Goal: Task Accomplishment & Management: Manage account settings

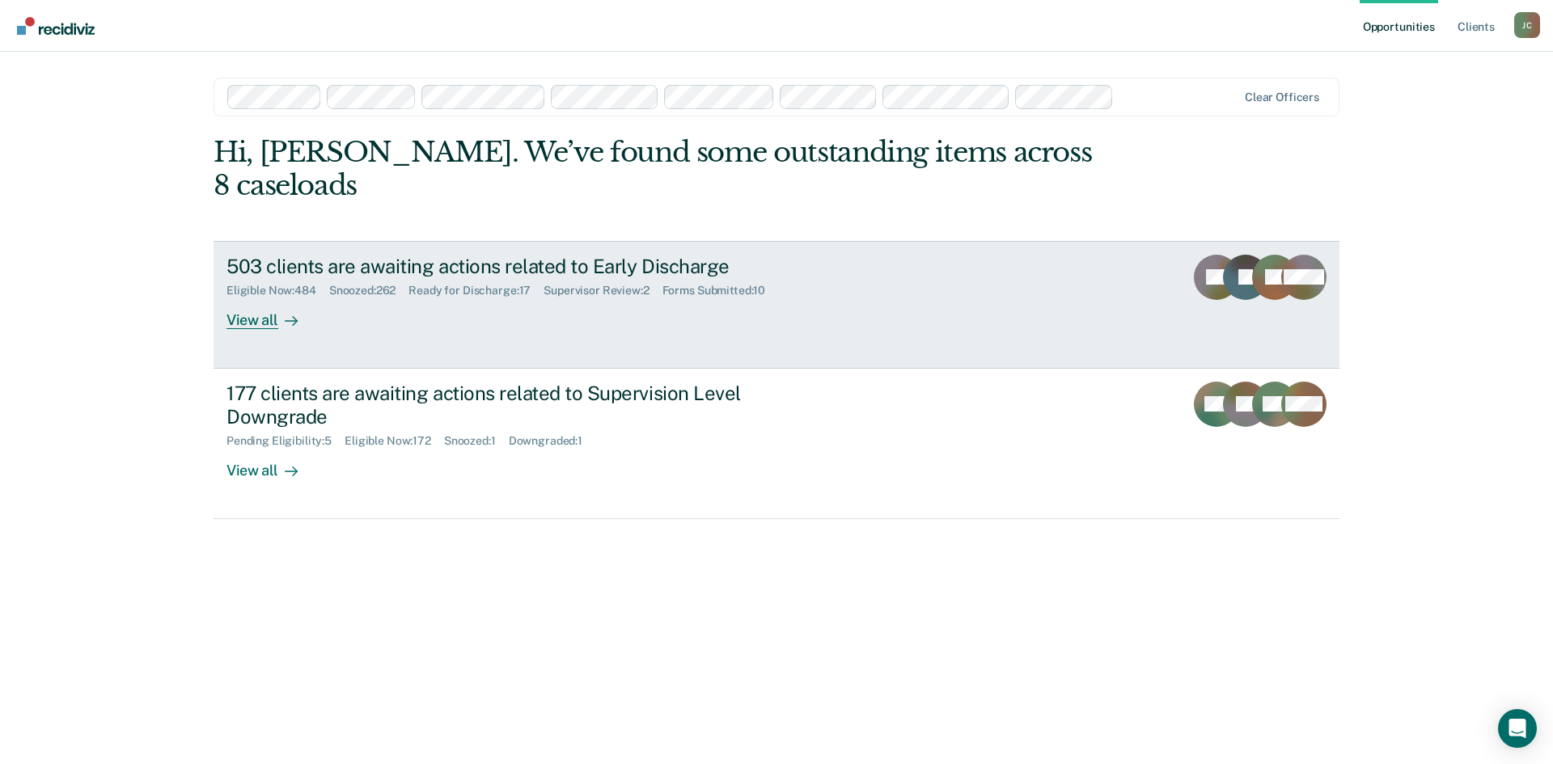
click at [532, 255] on div "503 clients are awaiting actions related to Early Discharge" at bounding box center [510, 266] width 568 height 23
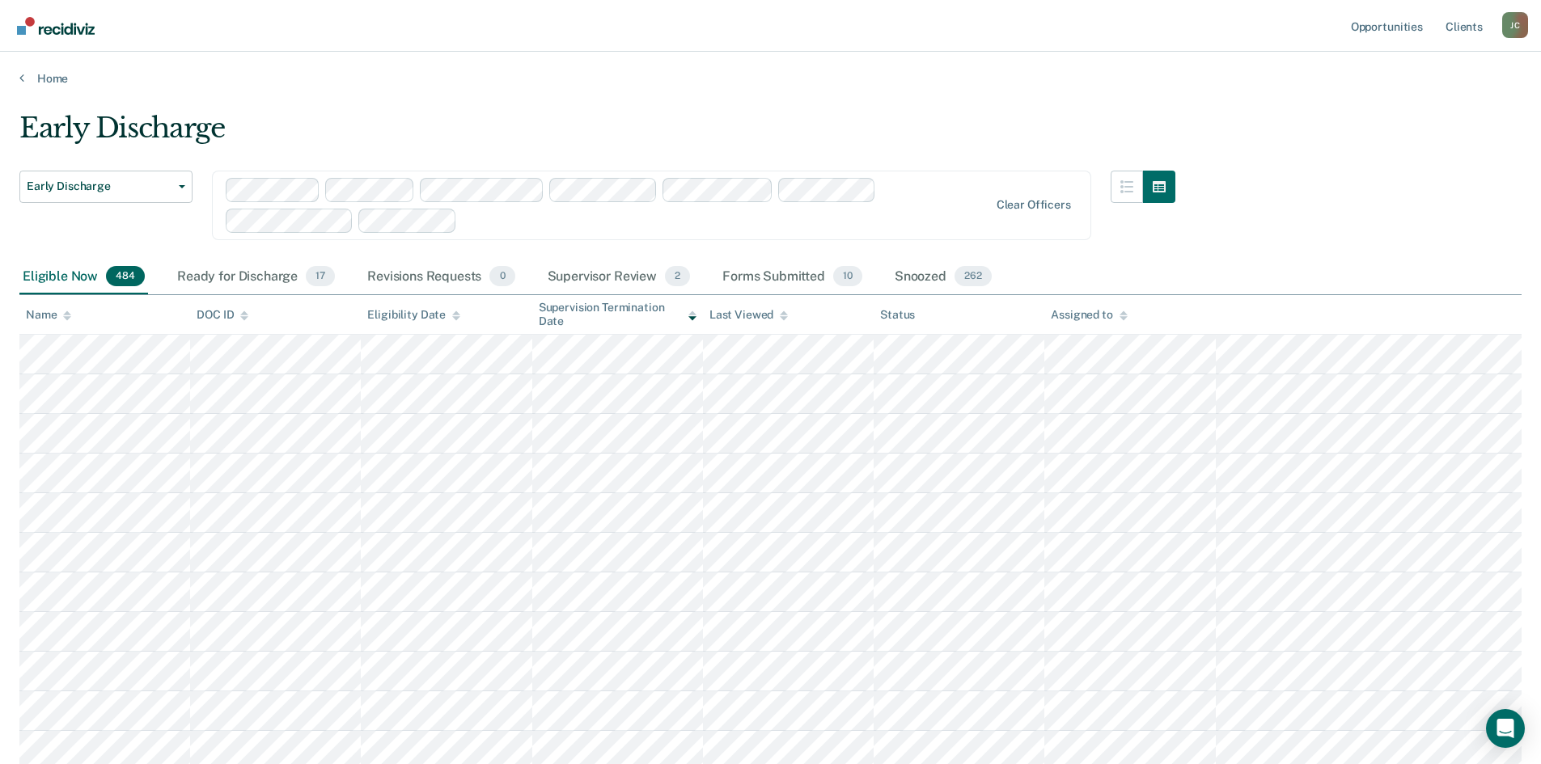
click at [620, 269] on div "Supervisor Review 2" at bounding box center [619, 278] width 150 height 36
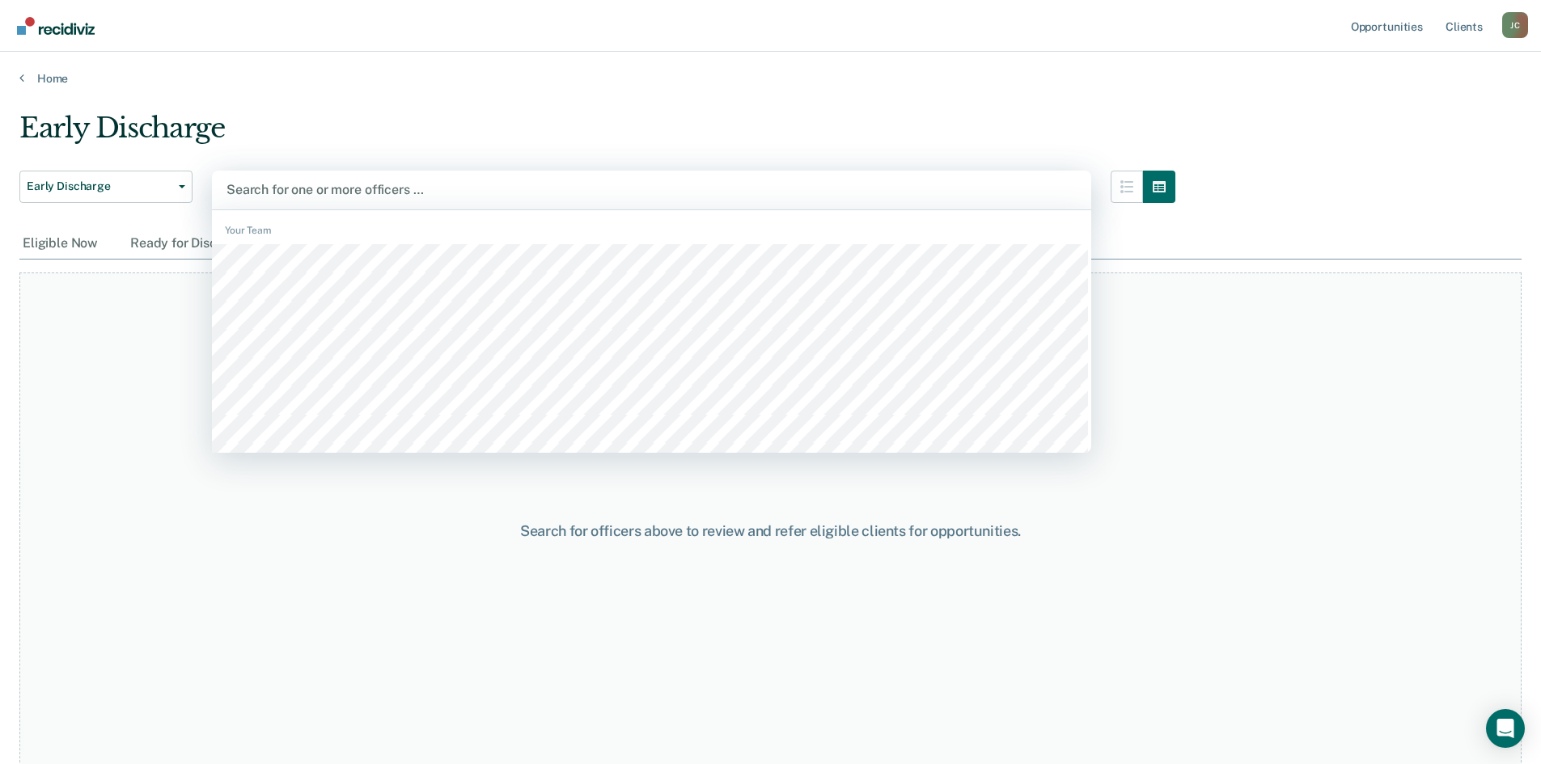
click at [285, 188] on div at bounding box center [651, 189] width 850 height 19
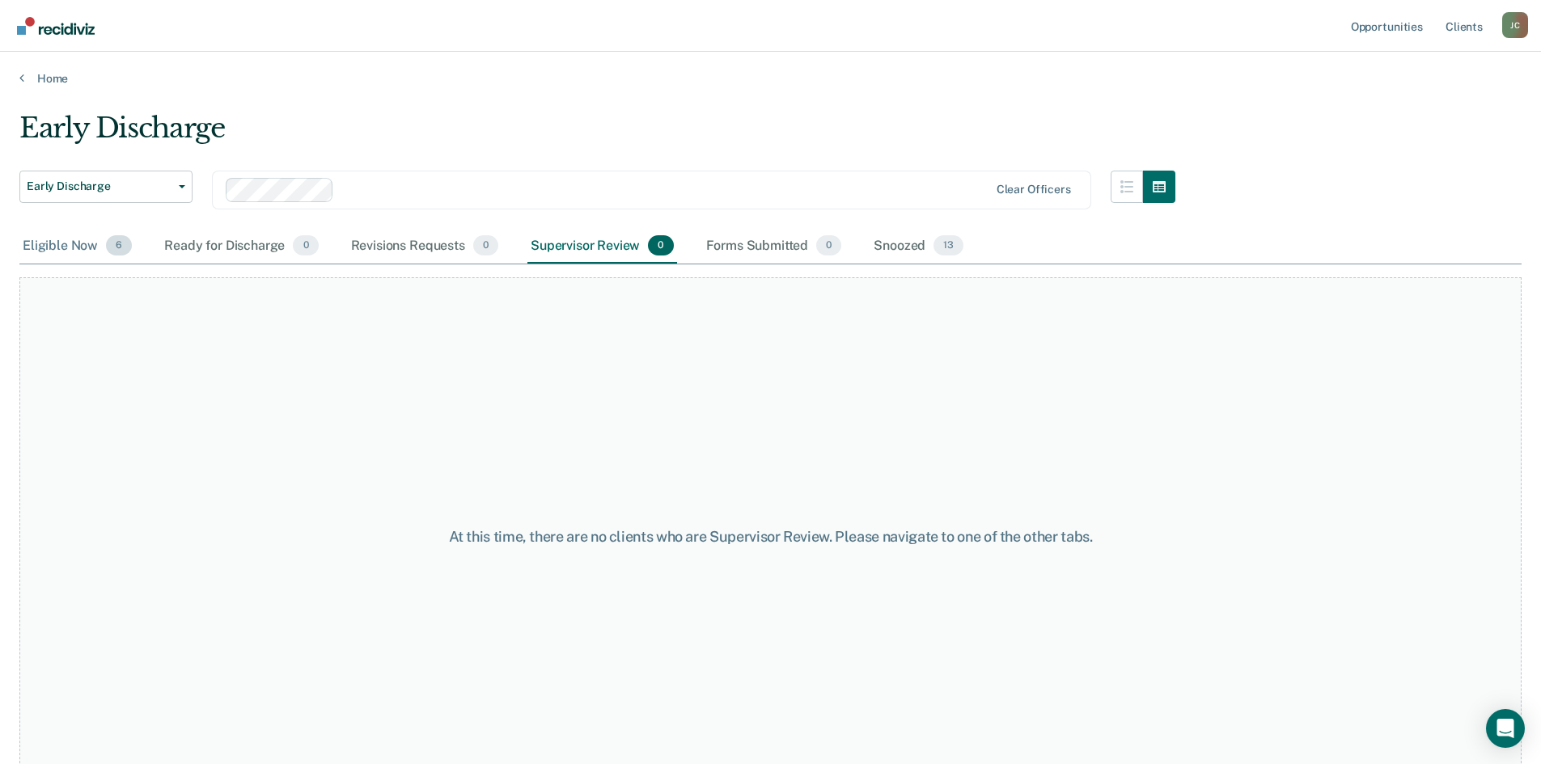
click at [46, 239] on div "Eligible Now 6" at bounding box center [77, 247] width 116 height 36
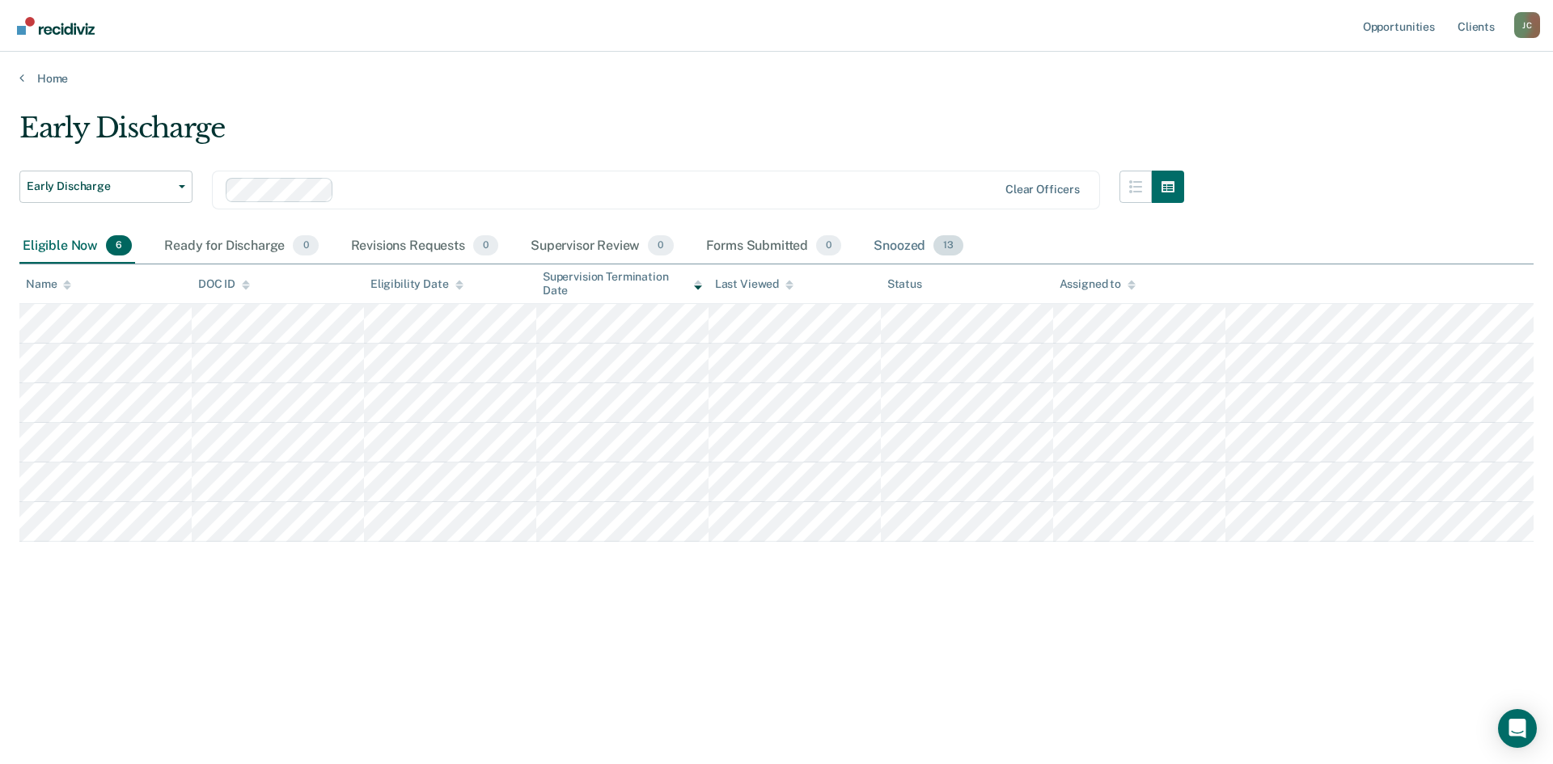
drag, startPoint x: 886, startPoint y: 245, endPoint x: 914, endPoint y: 251, distance: 28.9
click at [886, 245] on div "Snoozed 13" at bounding box center [918, 247] width 96 height 36
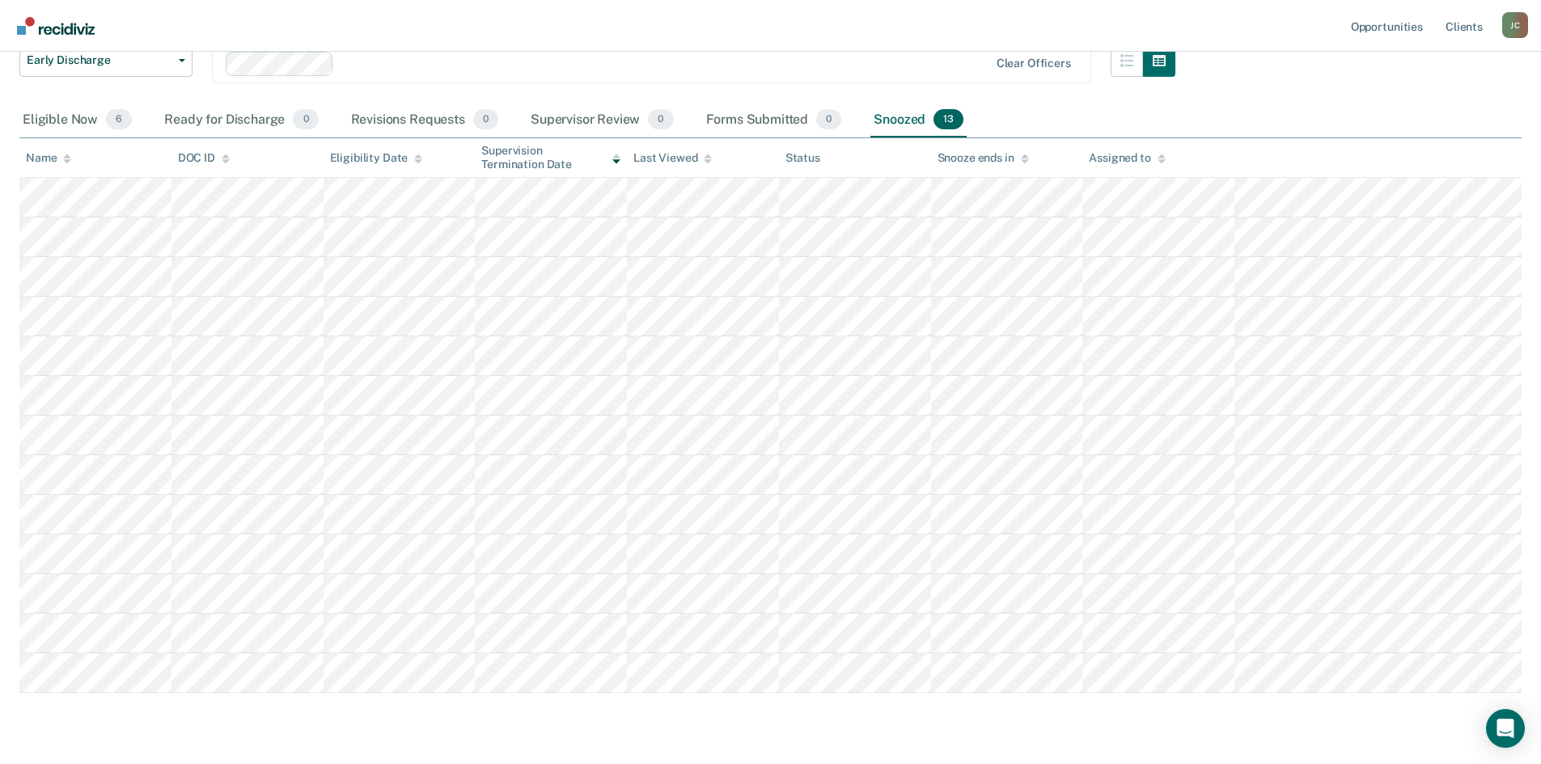
scroll to position [91, 0]
